Goal: Transaction & Acquisition: Purchase product/service

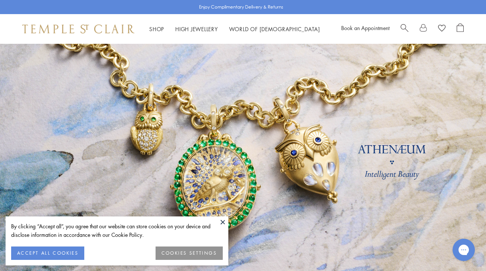
click at [66, 253] on button "ACCEPT ALL COOKIES" at bounding box center [47, 252] width 73 height 13
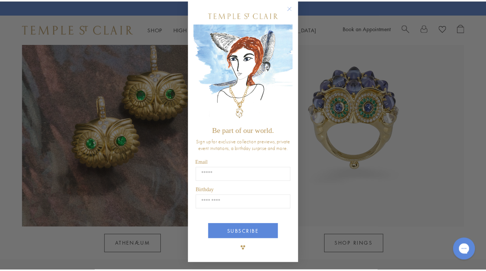
scroll to position [7, 0]
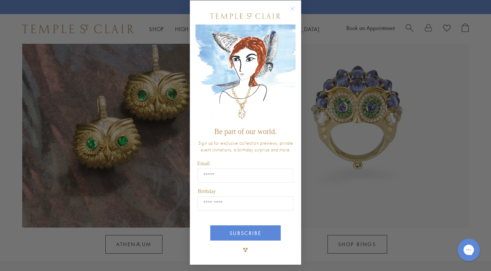
click at [403, 179] on div "Close dialog Be part of our world. Sign up for exclusive collection previews, p…" at bounding box center [245, 135] width 491 height 271
click at [288, 9] on circle "Close dialog" at bounding box center [292, 8] width 9 height 9
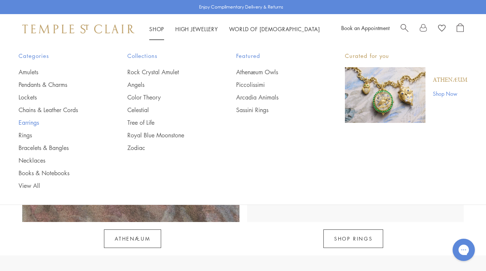
click at [29, 124] on link "Earrings" at bounding box center [58, 122] width 79 height 8
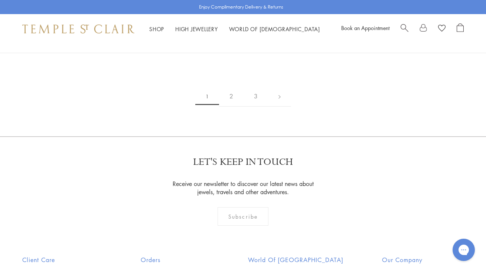
scroll to position [1171, 0]
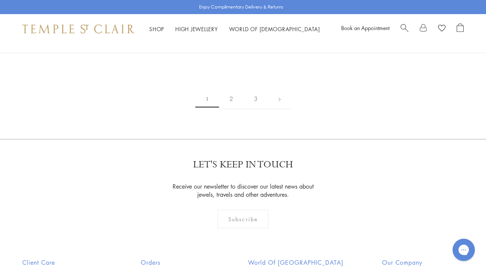
click at [0, 0] on img at bounding box center [0, 0] width 0 height 0
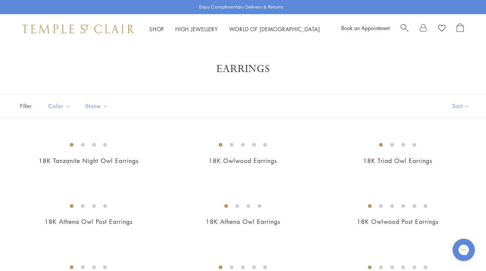
scroll to position [0, 0]
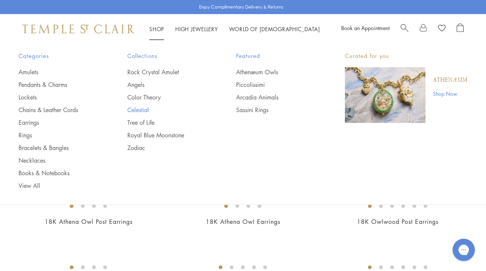
click at [135, 109] on link "Celestial" at bounding box center [166, 110] width 79 height 8
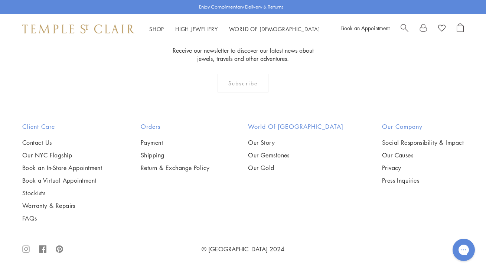
scroll to position [3320, 0]
